Goal: Information Seeking & Learning: Find specific fact

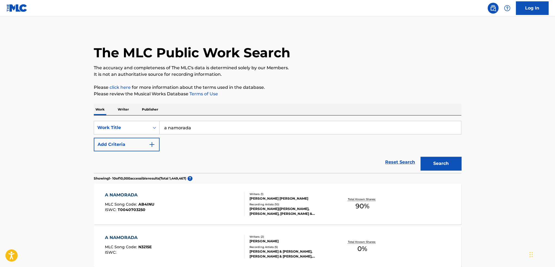
click at [195, 123] on input "a namorada" at bounding box center [310, 127] width 301 height 13
type input "la playa"
click at [94, 138] on button "Add Criteria" at bounding box center [127, 145] width 66 height 14
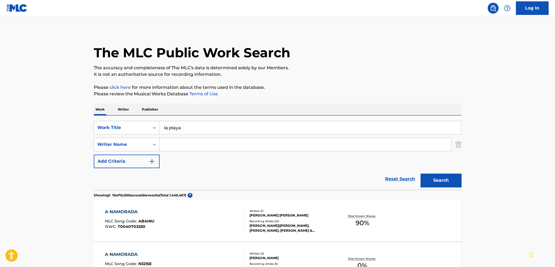
click at [191, 142] on input "Search Form" at bounding box center [305, 144] width 291 height 13
click at [420, 174] on button "Search" at bounding box center [440, 181] width 41 height 14
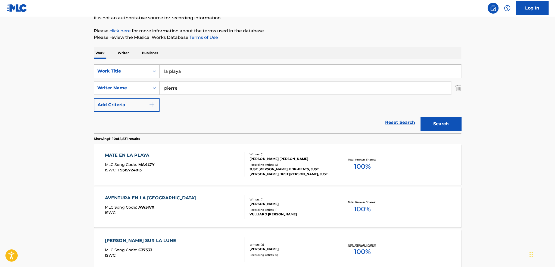
scroll to position [54, 0]
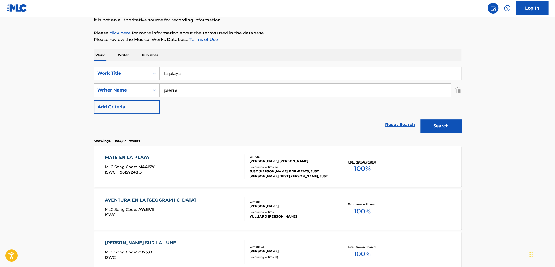
click at [196, 87] on input "pierre" at bounding box center [305, 90] width 291 height 13
click at [420, 119] on button "Search" at bounding box center [440, 126] width 41 height 14
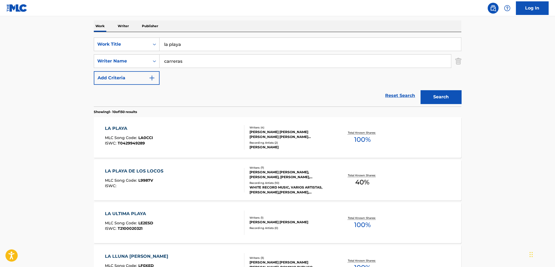
scroll to position [0, 0]
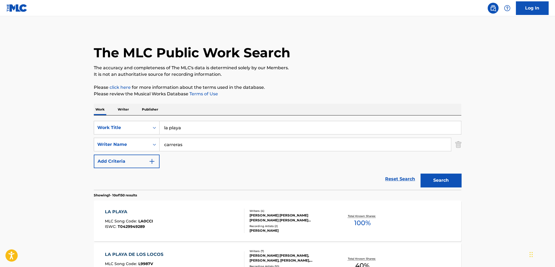
click at [190, 145] on input "carreras" at bounding box center [305, 144] width 291 height 13
type input "wetter"
click at [420, 174] on button "Search" at bounding box center [440, 181] width 41 height 14
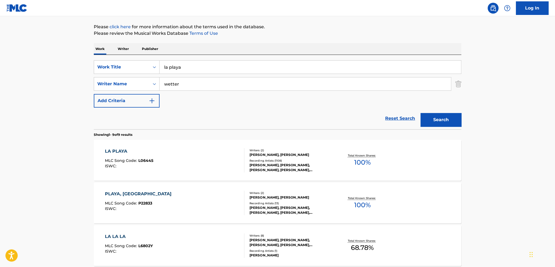
scroll to position [82, 0]
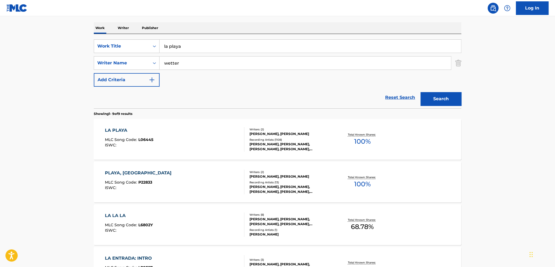
click at [204, 62] on input "wetter" at bounding box center [305, 63] width 291 height 13
click at [420, 92] on button "Search" at bounding box center [440, 99] width 41 height 14
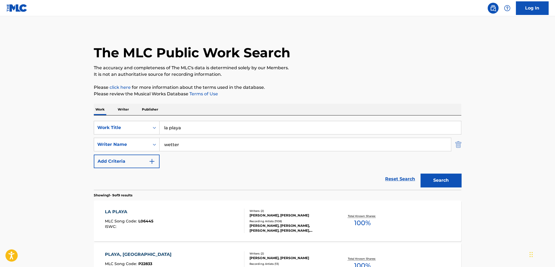
click at [455, 142] on img "Search Form" at bounding box center [458, 145] width 6 height 14
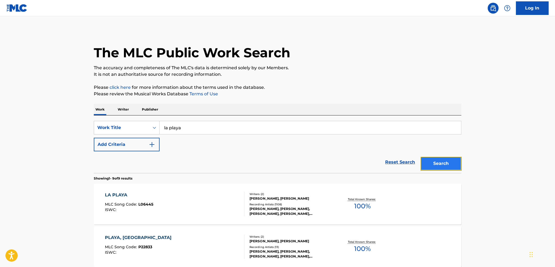
click at [437, 162] on button "Search" at bounding box center [440, 164] width 41 height 14
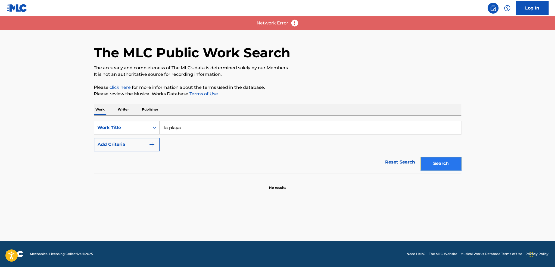
click at [448, 161] on button "Search" at bounding box center [440, 164] width 41 height 14
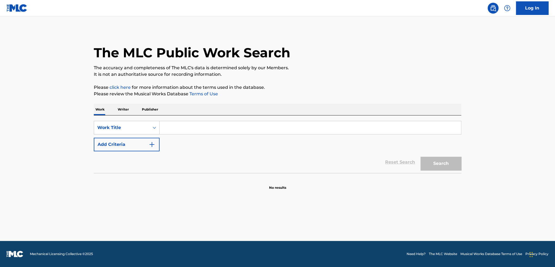
click at [226, 127] on input "Search Form" at bounding box center [310, 127] width 301 height 13
type input "la playa"
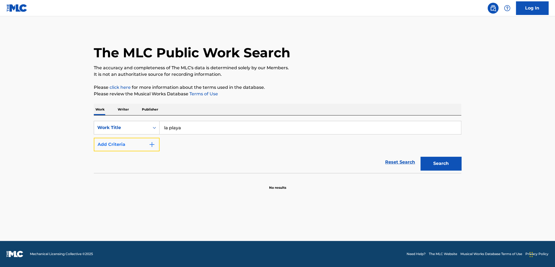
click at [135, 145] on button "Add Criteria" at bounding box center [127, 145] width 66 height 14
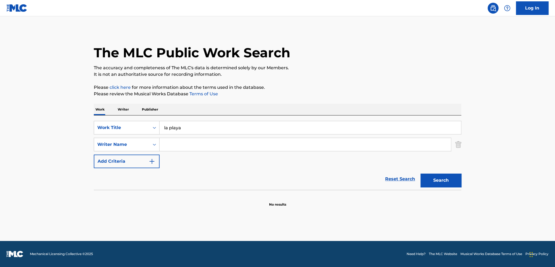
click at [175, 144] on input "Search Form" at bounding box center [305, 144] width 291 height 13
type input "carreras"
click at [420, 174] on button "Search" at bounding box center [440, 181] width 41 height 14
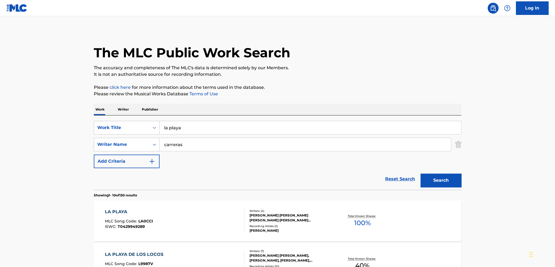
click at [300, 226] on div "Recording Artists ( 2 )" at bounding box center [290, 226] width 82 height 4
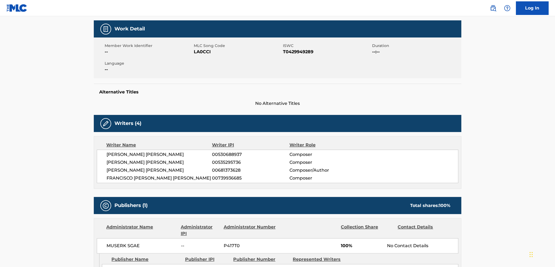
scroll to position [109, 0]
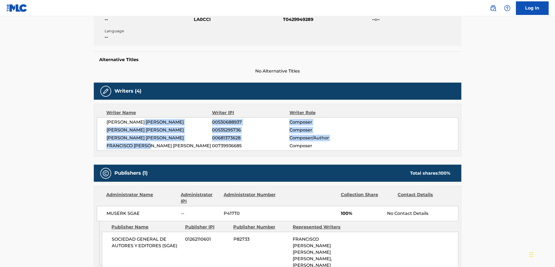
drag, startPoint x: 142, startPoint y: 125, endPoint x: 149, endPoint y: 146, distance: 22.7
click at [149, 146] on div "RAFAEL QUINTO GUILLEN 00530688937 Composer PABLO MAGARINOS CARRERAS 00535295736…" at bounding box center [277, 133] width 361 height 33
click at [149, 146] on span "FRANCISCO JAVIER MONTIEL RIPOLL" at bounding box center [159, 146] width 105 height 7
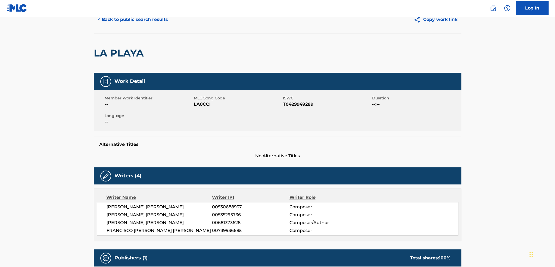
scroll to position [0, 0]
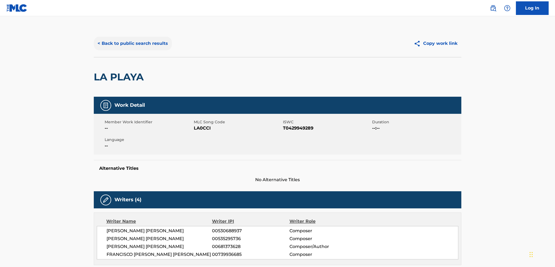
click at [149, 43] on button "< Back to public search results" at bounding box center [133, 44] width 78 height 14
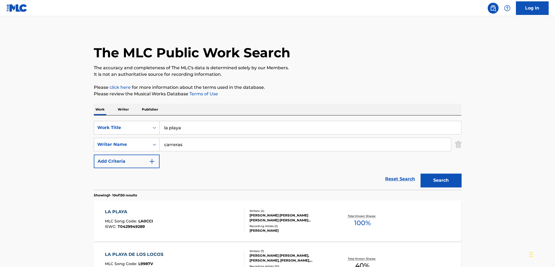
click at [266, 129] on input "la playa" at bounding box center [310, 127] width 301 height 13
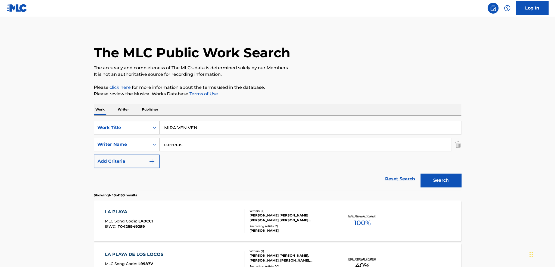
type input "MIRA VEN VEN"
type input "BELMONTE"
click at [420, 174] on button "Search" at bounding box center [440, 181] width 41 height 14
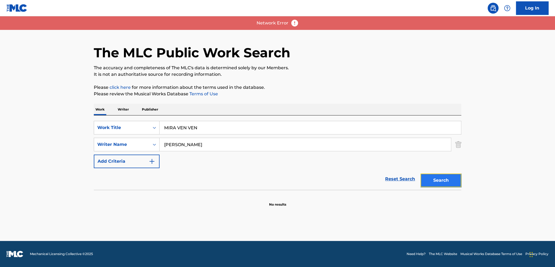
click at [448, 179] on button "Search" at bounding box center [440, 181] width 41 height 14
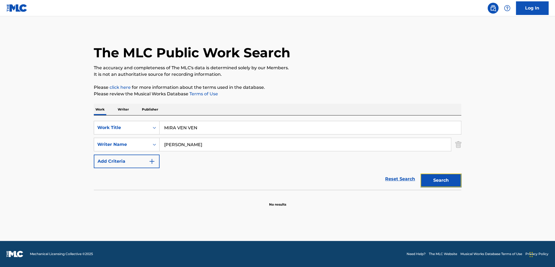
click at [444, 179] on button "Search" at bounding box center [440, 181] width 41 height 14
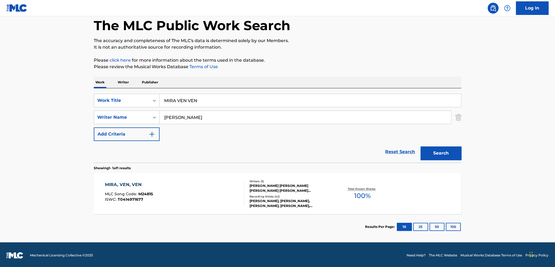
scroll to position [28, 0]
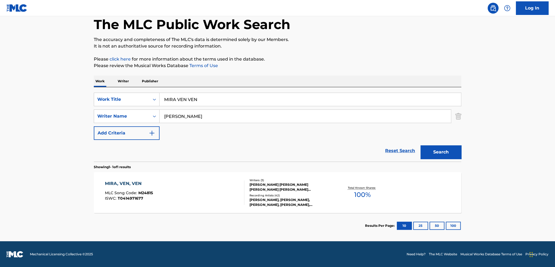
click at [323, 194] on div "Recording Artists ( 42 )" at bounding box center [290, 195] width 82 height 4
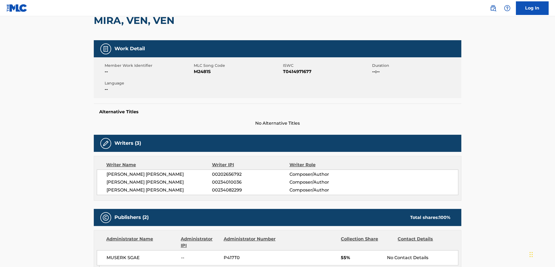
scroll to position [54, 0]
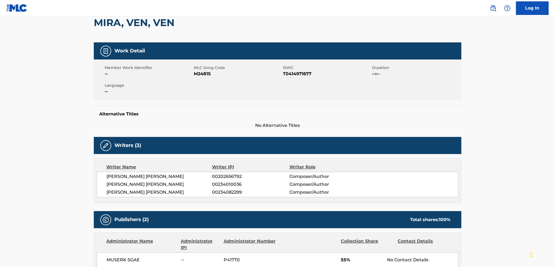
click at [205, 74] on span "M2481S" at bounding box center [238, 74] width 88 height 7
copy span "M2481S"
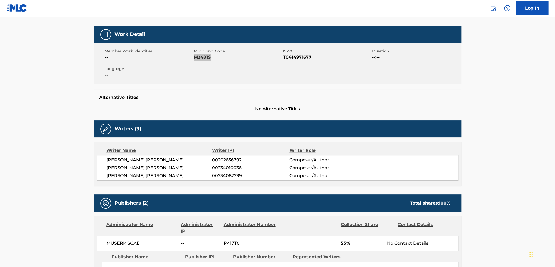
scroll to position [48, 0]
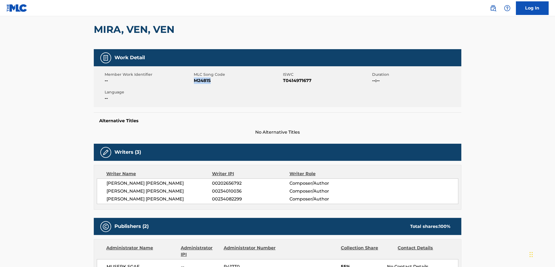
click at [197, 81] on span "M2481S" at bounding box center [238, 80] width 88 height 7
